Goal: Information Seeking & Learning: Learn about a topic

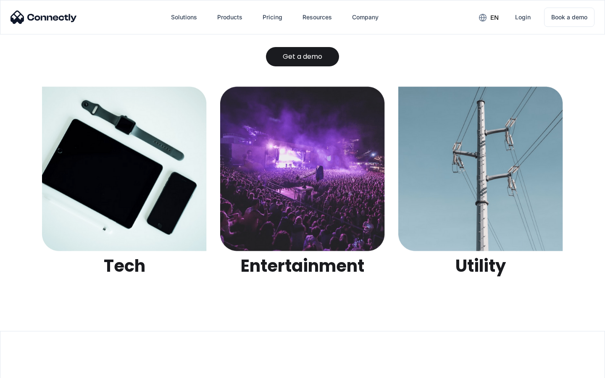
scroll to position [2651, 0]
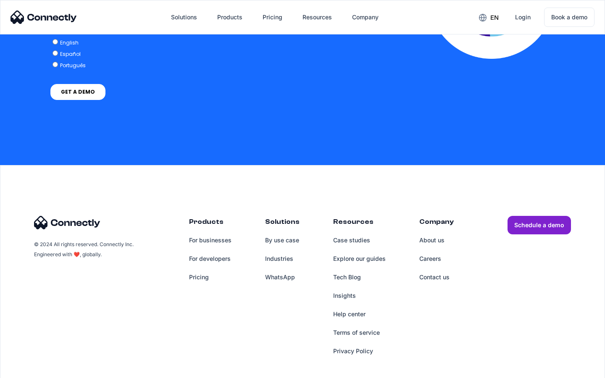
scroll to position [1845, 0]
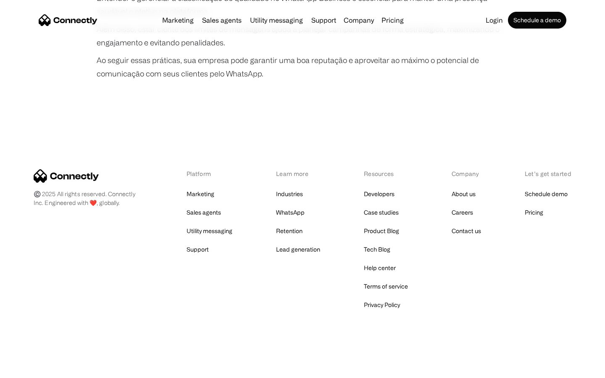
scroll to position [1574, 0]
